Goal: Task Accomplishment & Management: Manage account settings

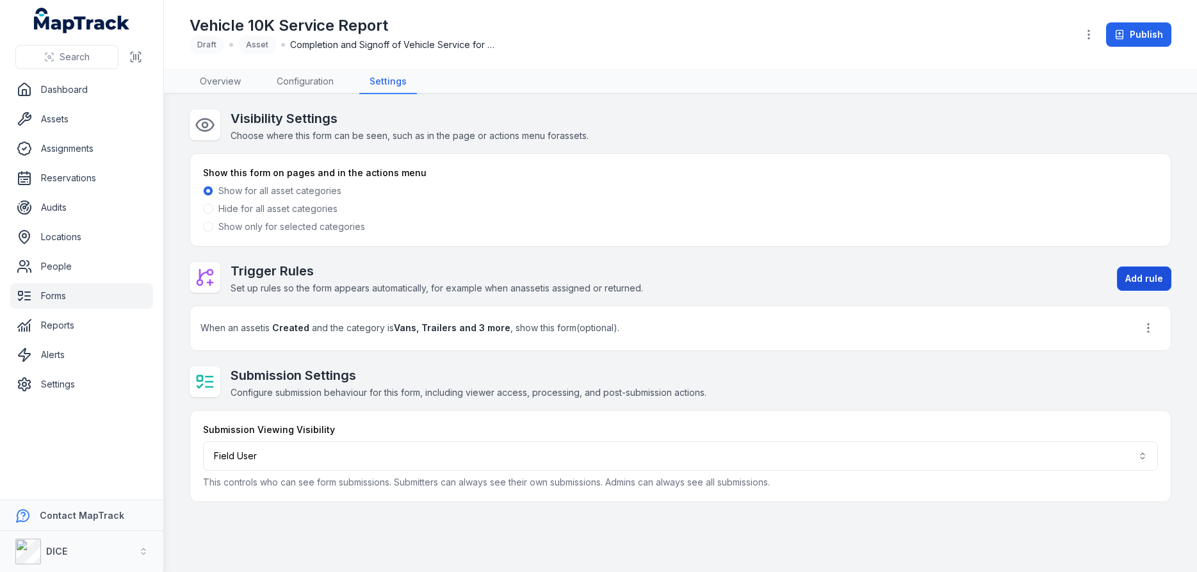
click at [1141, 274] on button "Add rule" at bounding box center [1144, 279] width 54 height 24
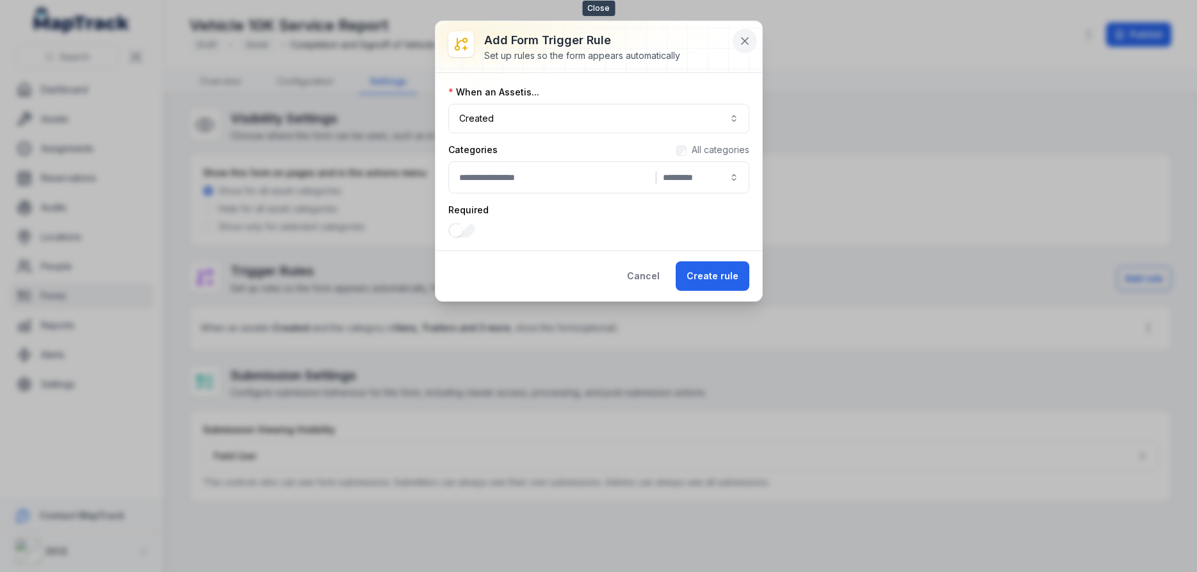
click at [748, 40] on icon at bounding box center [745, 41] width 13 height 13
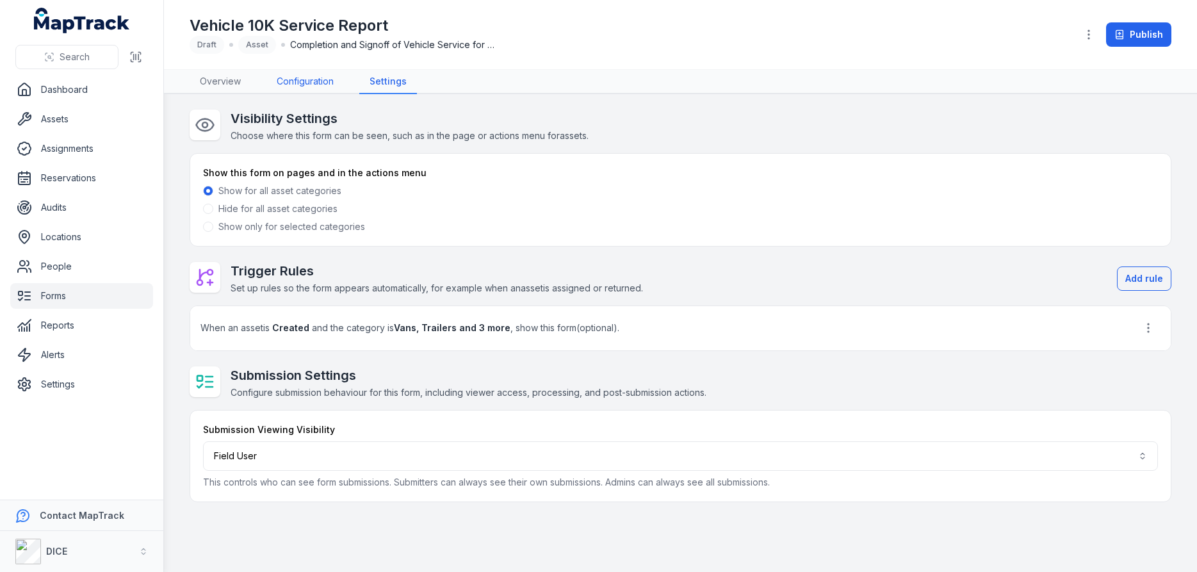
click at [308, 82] on link "Configuration" at bounding box center [306, 82] width 78 height 24
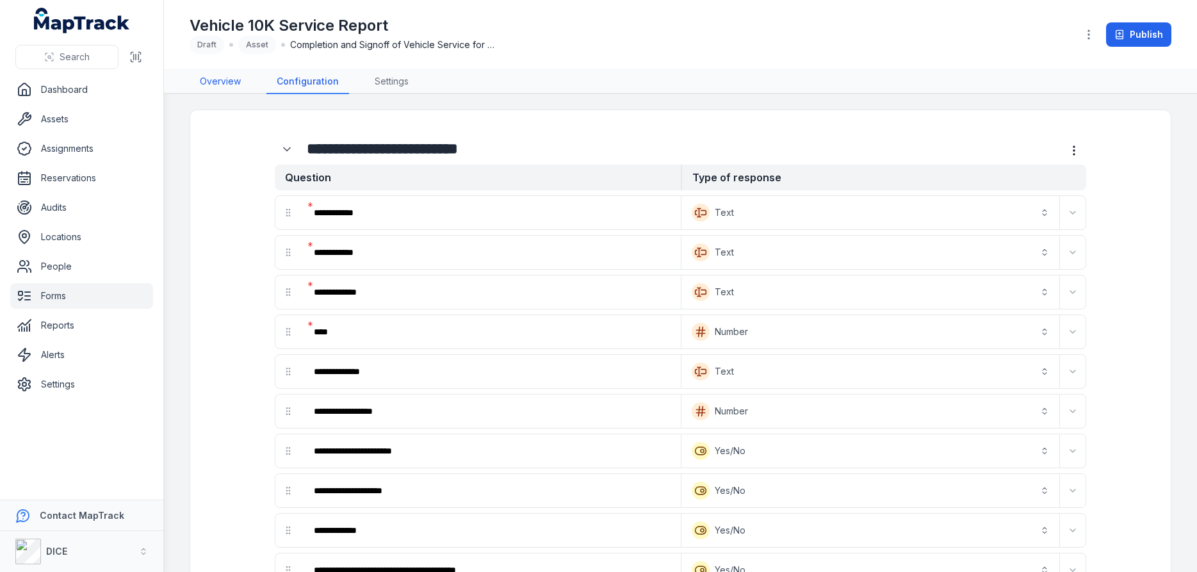
click at [220, 83] on link "Overview" at bounding box center [221, 82] width 62 height 24
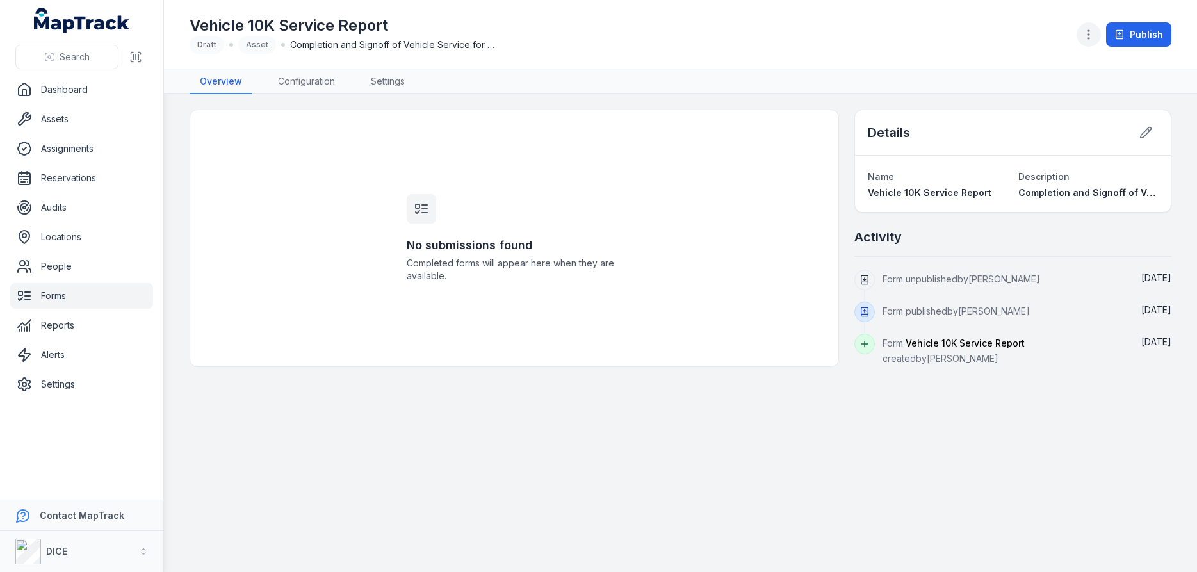
click at [1090, 35] on circle "button" at bounding box center [1089, 34] width 1 height 1
click at [300, 77] on link "Configuration" at bounding box center [307, 82] width 78 height 24
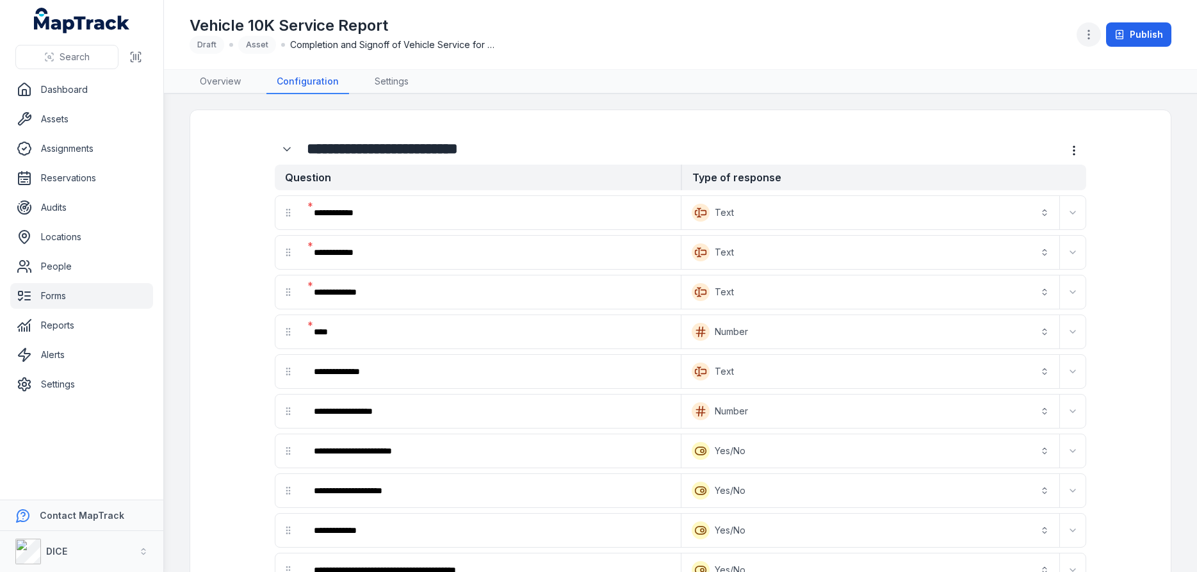
click at [1090, 34] on circle "button" at bounding box center [1089, 34] width 1 height 1
click at [1075, 149] on icon "more-detail" at bounding box center [1074, 150] width 13 height 13
click at [397, 79] on link "Settings" at bounding box center [392, 82] width 54 height 24
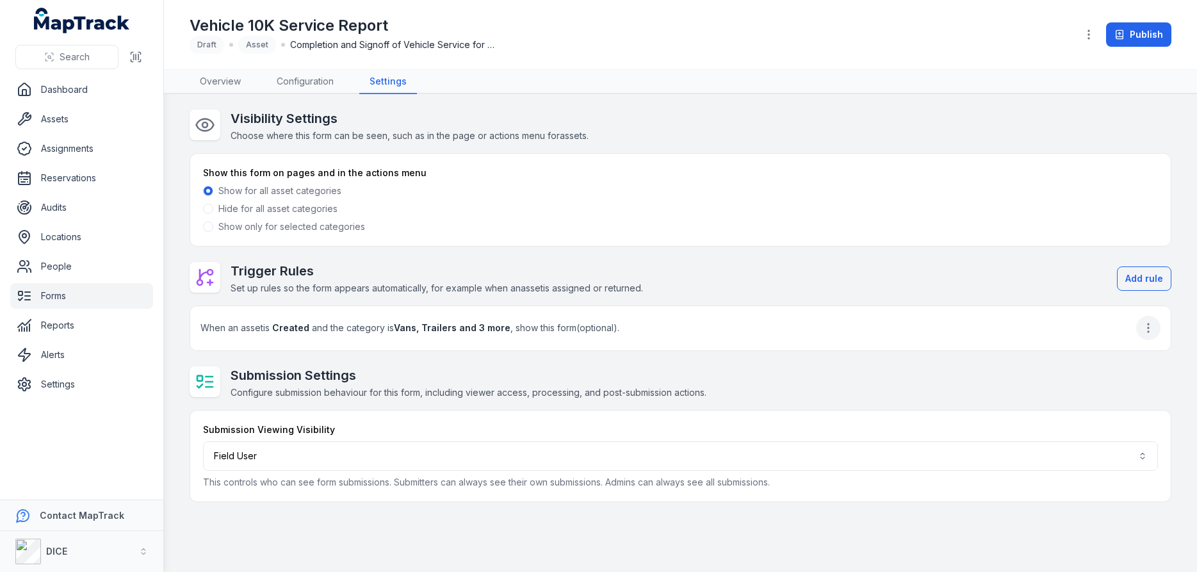
click at [1147, 327] on icon "button" at bounding box center [1148, 328] width 13 height 13
click at [1032, 361] on div "Edit" at bounding box center [1084, 361] width 144 height 23
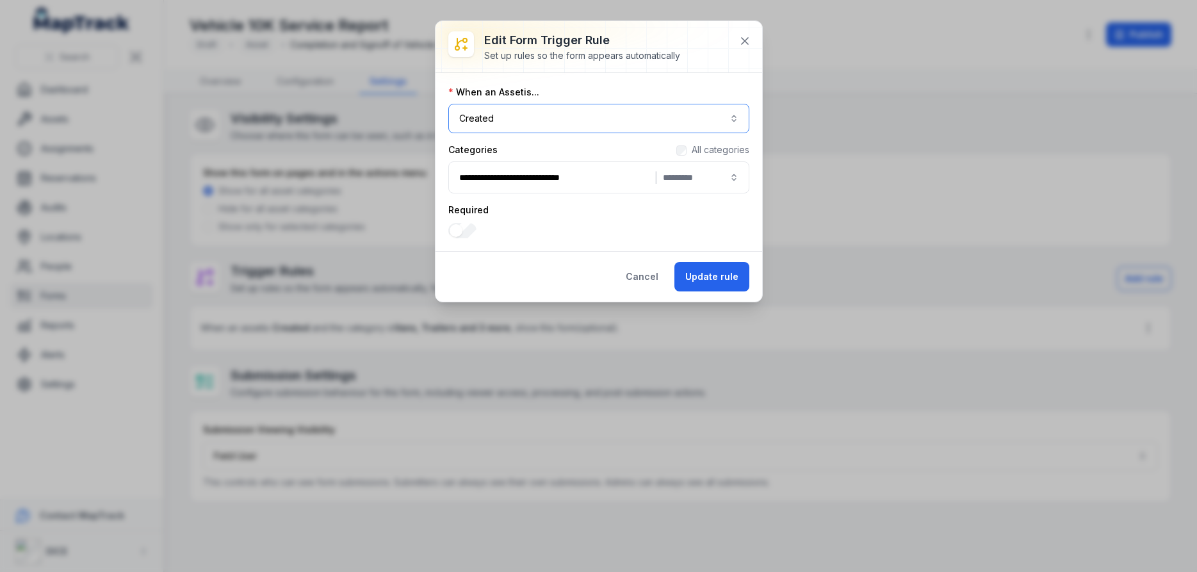
click at [734, 118] on button "Created ******" at bounding box center [598, 118] width 301 height 29
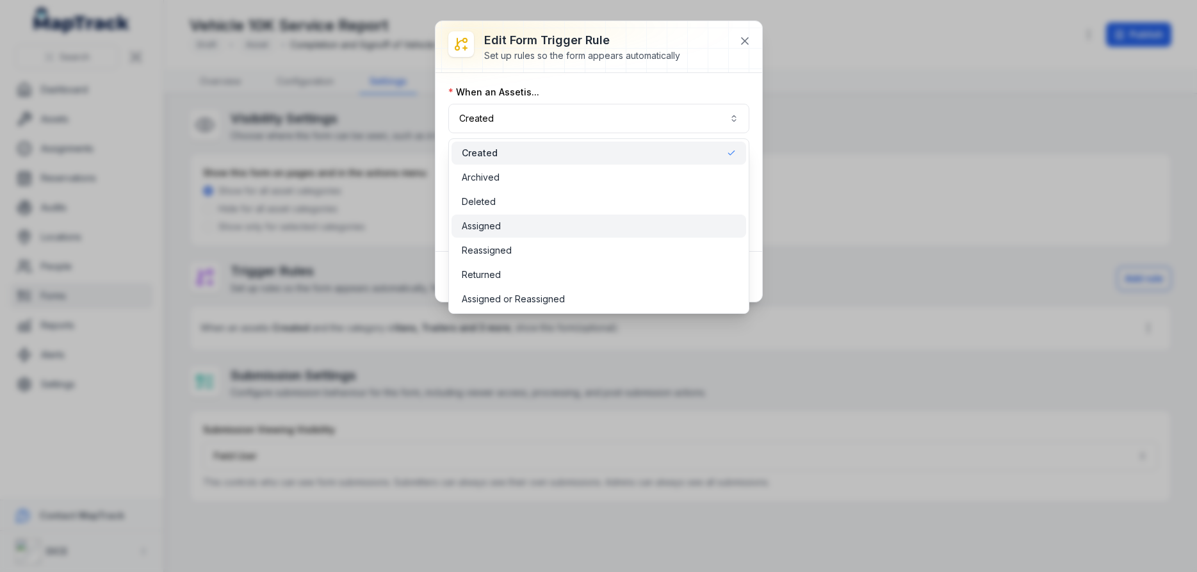
click at [483, 226] on span "Assigned" at bounding box center [481, 226] width 39 height 13
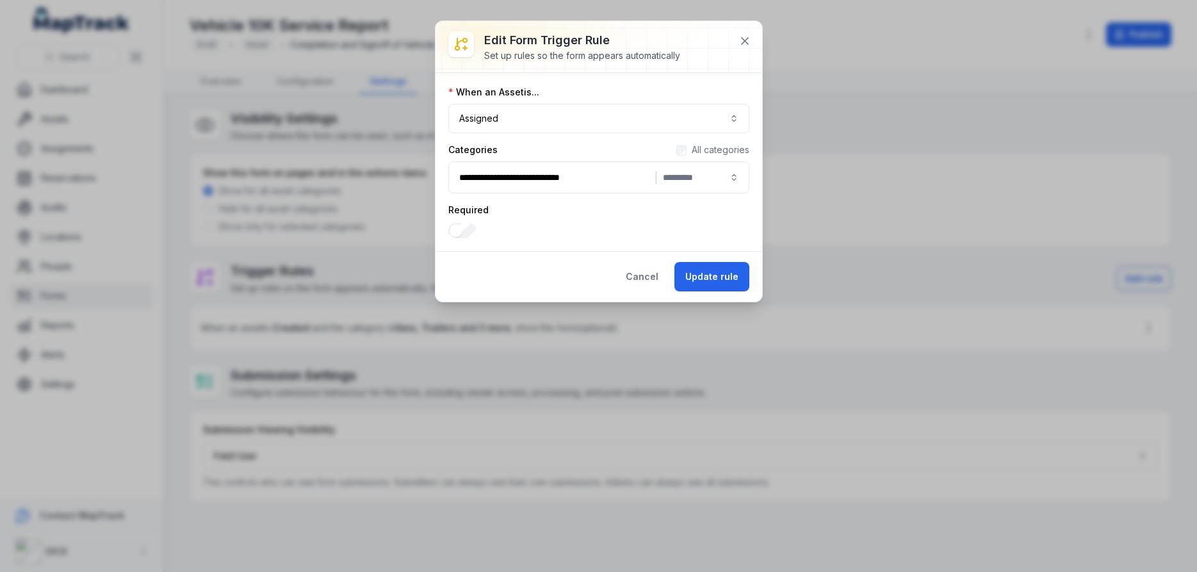
click at [496, 219] on div "Required" at bounding box center [598, 221] width 301 height 35
click at [474, 213] on label "Required" at bounding box center [468, 210] width 40 height 13
click at [730, 277] on button "Update rule" at bounding box center [712, 276] width 75 height 29
